Goal: Task Accomplishment & Management: Use online tool/utility

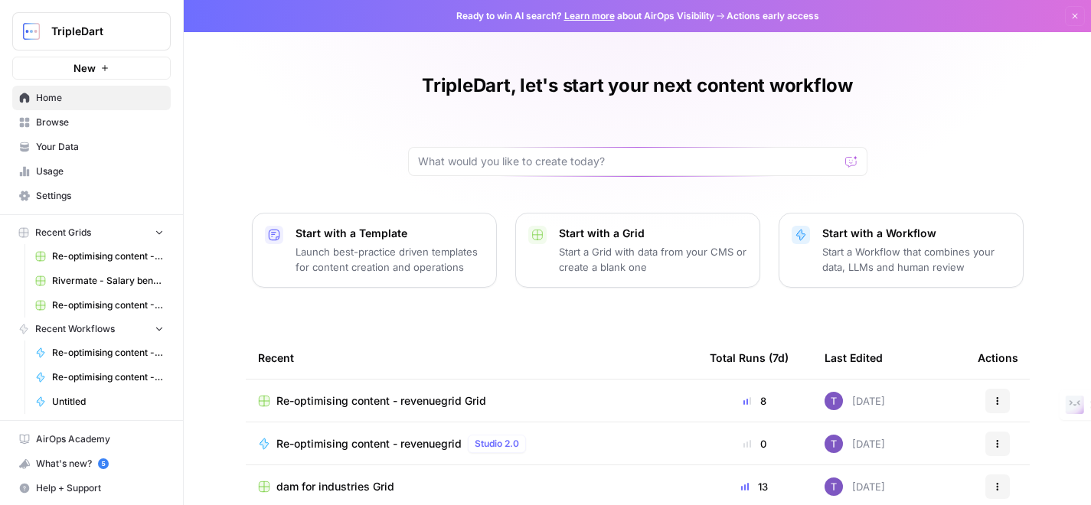
click at [432, 401] on span "Re-optimising content - revenuegrid Grid" at bounding box center [381, 401] width 210 height 15
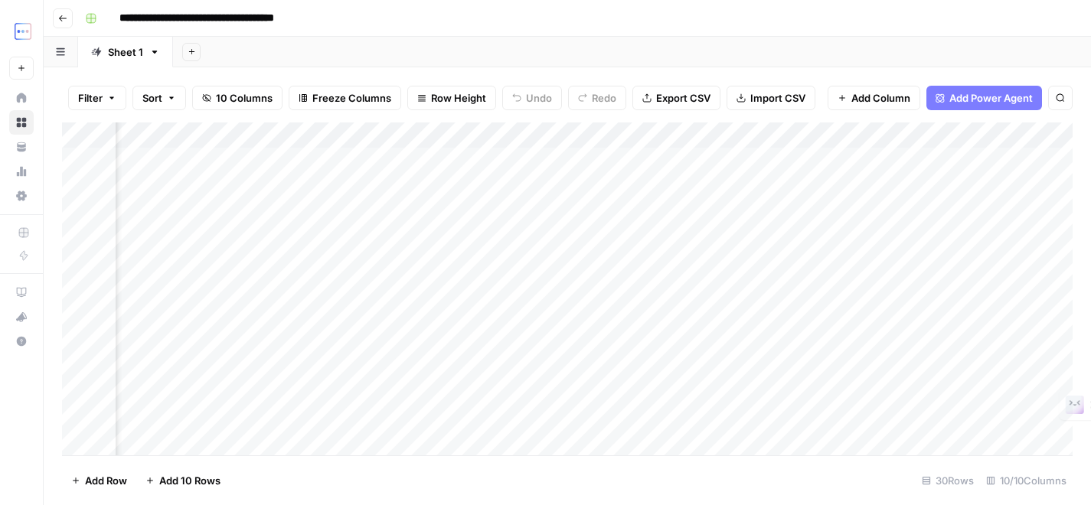
scroll to position [0, 270]
click at [445, 160] on div "Add Column" at bounding box center [567, 289] width 1011 height 333
click at [445, 160] on body "**********" at bounding box center [545, 252] width 1091 height 505
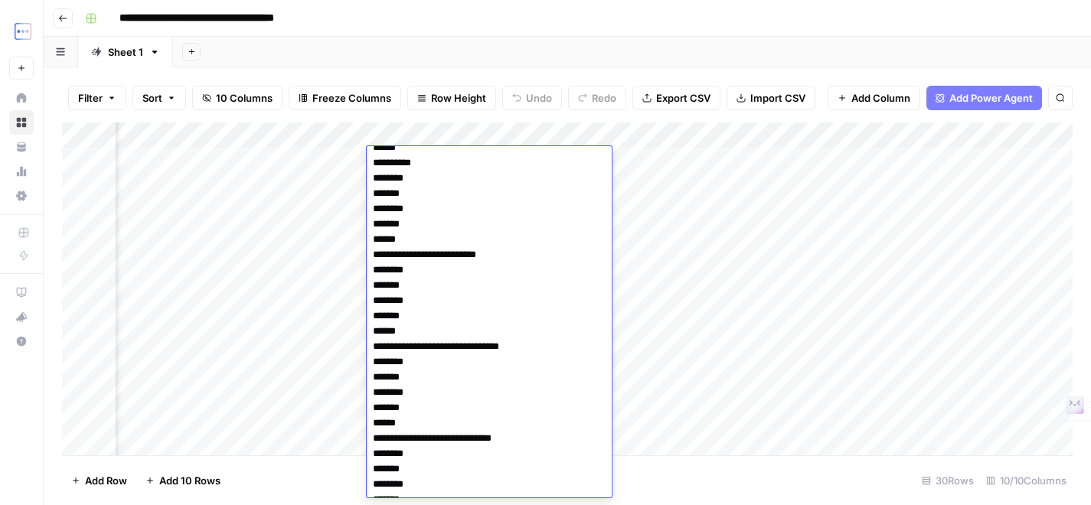
scroll to position [0, 0]
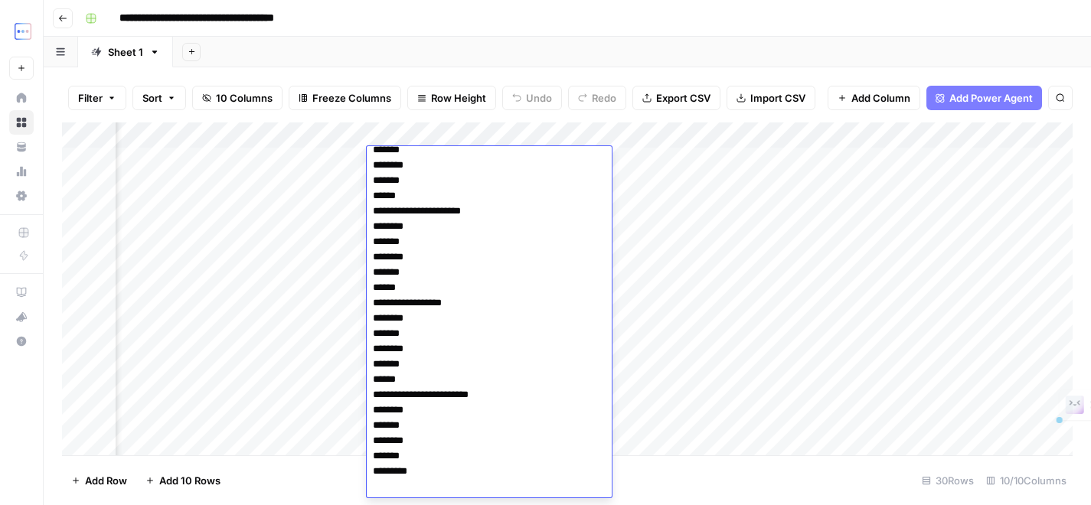
click at [689, 50] on div "Add Sheet" at bounding box center [632, 52] width 918 height 31
